Goal: Obtain resource: Download file/media

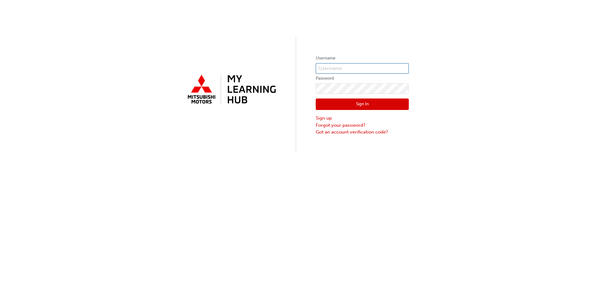
click at [333, 66] on input "text" at bounding box center [362, 68] width 93 height 11
type input "0005793125"
click at [346, 95] on div "Sign In Sign up Forgot your password? Got an account verification code?" at bounding box center [362, 115] width 93 height 42
click at [354, 102] on button "Sign In" at bounding box center [362, 105] width 93 height 12
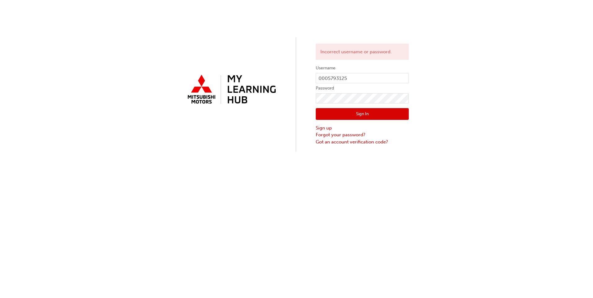
click at [356, 114] on button "Sign In" at bounding box center [362, 114] width 93 height 12
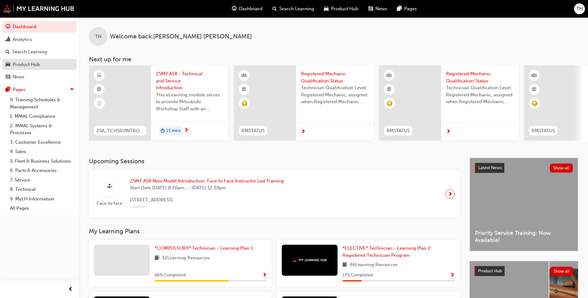
click at [36, 64] on div "Product Hub" at bounding box center [26, 64] width 27 height 7
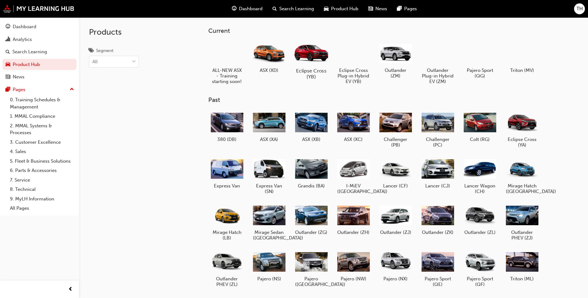
click at [315, 59] on div at bounding box center [311, 53] width 34 height 24
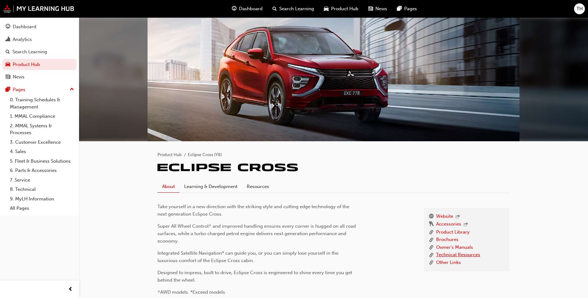
click at [458, 257] on link "Technical Resources" at bounding box center [458, 255] width 44 height 8
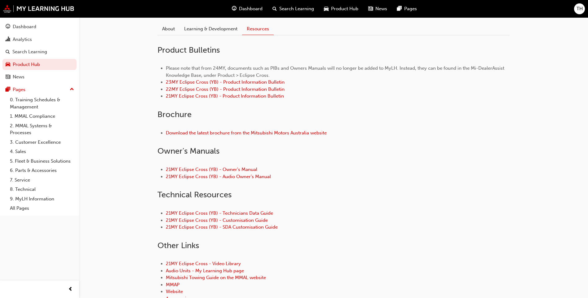
scroll to position [186, 0]
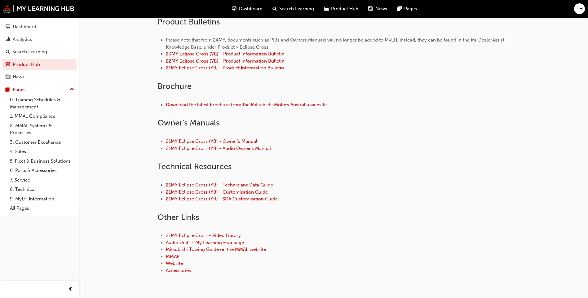
click at [206, 184] on link "21MY Eclipse Cross (YB) - Technicians Data Guide" at bounding box center [219, 185] width 107 height 6
